Goal: Find specific fact: Find specific fact

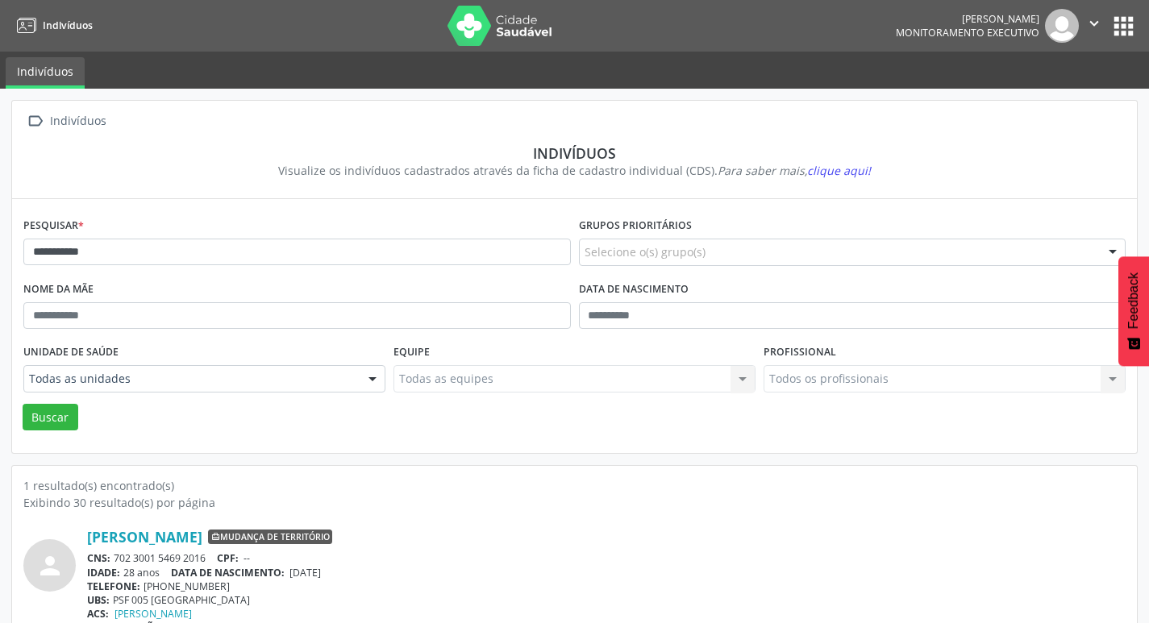
scroll to position [35, 0]
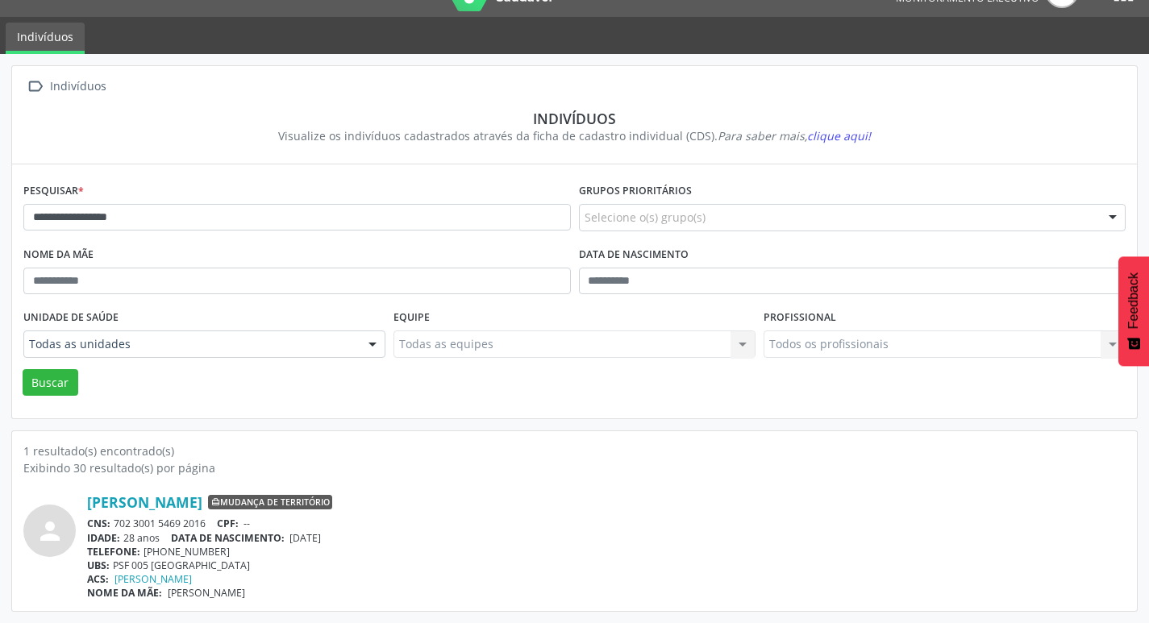
type input "**********"
click at [23, 369] on button "Buscar" at bounding box center [51, 382] width 56 height 27
drag, startPoint x: 247, startPoint y: 522, endPoint x: 333, endPoint y: 518, distance: 86.3
click at [333, 518] on div "CNS: 708 2031 6243 6743 CPF: 136.177.855-57" at bounding box center [606, 524] width 1038 height 14
copy span "136.177.855-57"
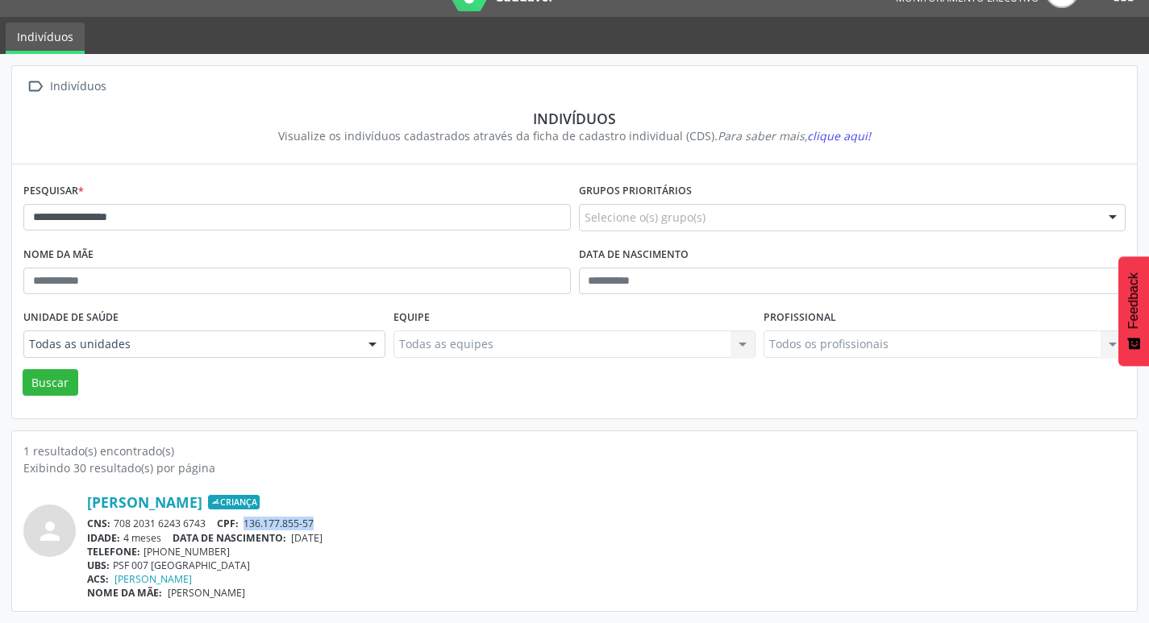
drag, startPoint x: 116, startPoint y: 522, endPoint x: 202, endPoint y: 525, distance: 85.5
click at [210, 526] on div "CNS: 708 2031 6243 6743 CPF: 136.177.855-57" at bounding box center [606, 524] width 1038 height 14
copy div "708 2031 6243 6743"
drag, startPoint x: 307, startPoint y: 566, endPoint x: 79, endPoint y: 502, distance: 236.9
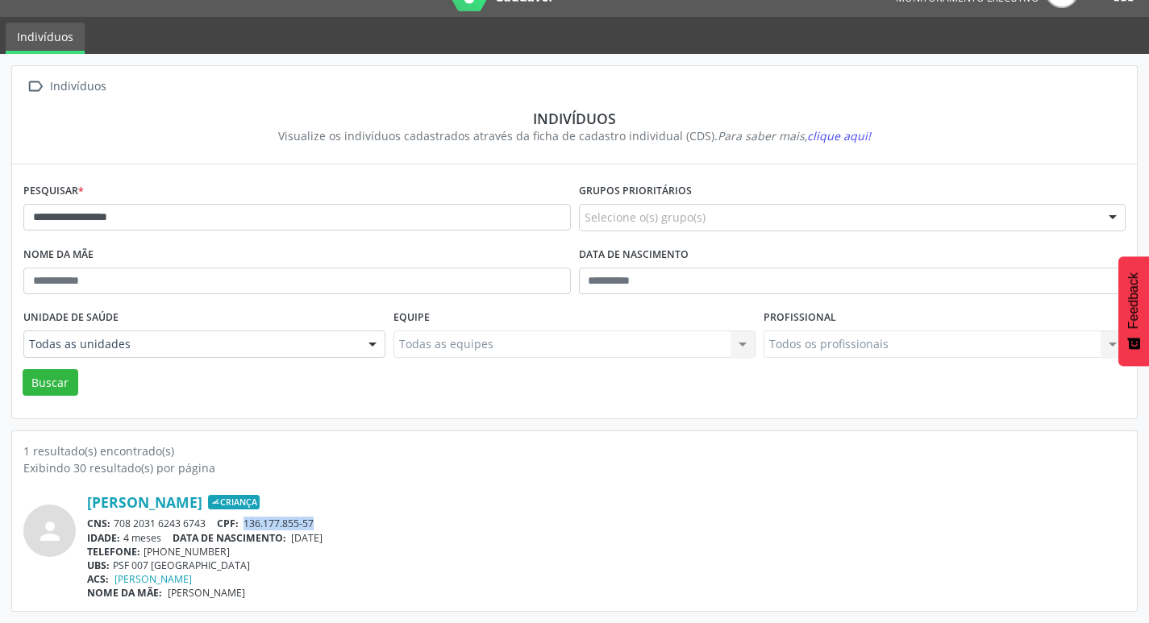
click at [79, 502] on div "person [PERSON_NAME] Criança CNS: 708 2031 6243 6743 CPF: 136.177.855-57 IDADE:…" at bounding box center [574, 546] width 1102 height 106
copy div "[PERSON_NAME] Criança CNS: 708 2031 6243 6743 CPF: 136.177.855-57 IDADE: 4 mese…"
